Goal: Navigation & Orientation: Find specific page/section

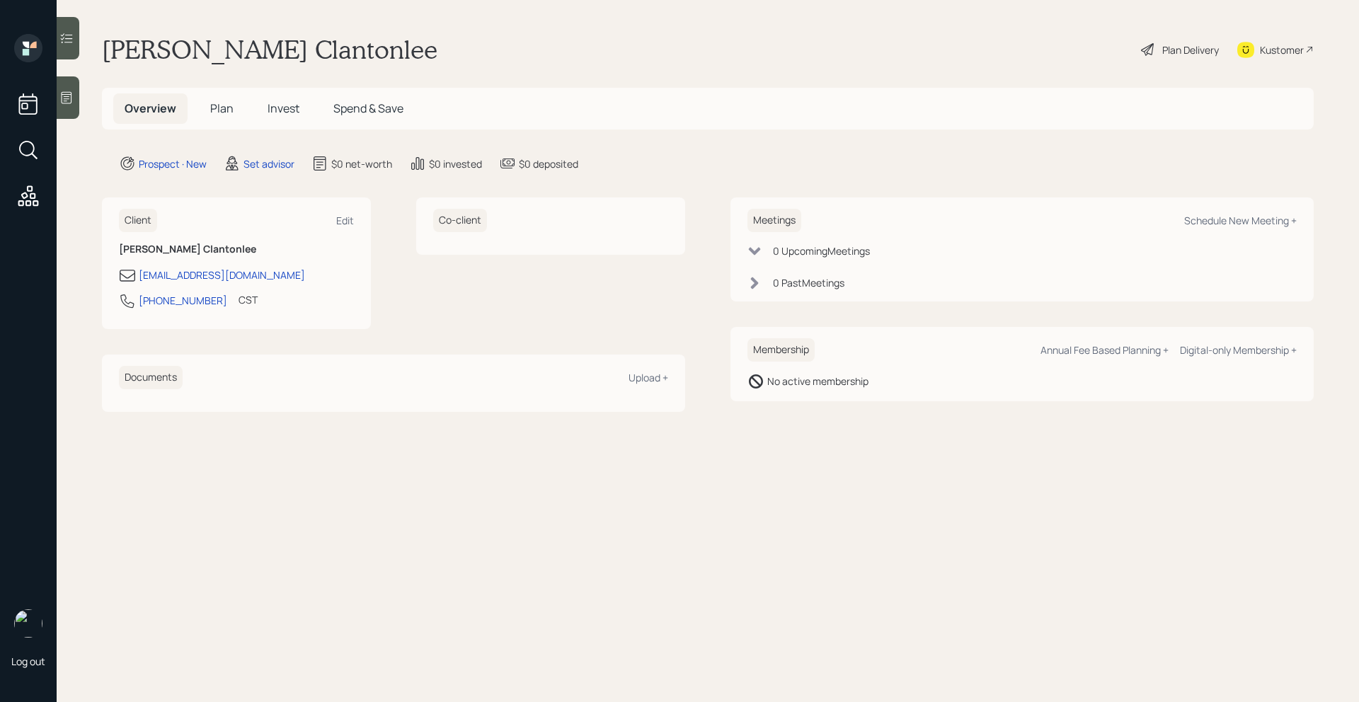
click at [69, 102] on icon at bounding box center [66, 98] width 14 height 14
